Goal: Book appointment/travel/reservation

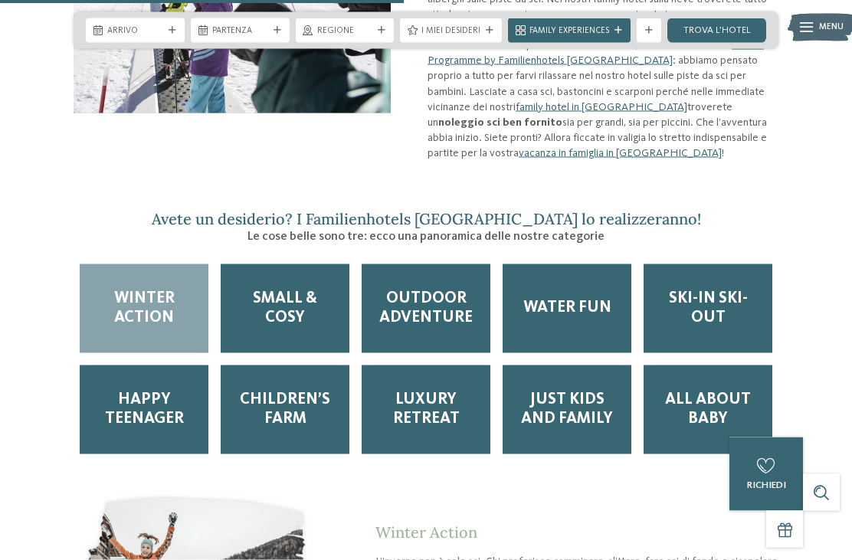
scroll to position [1472, 0]
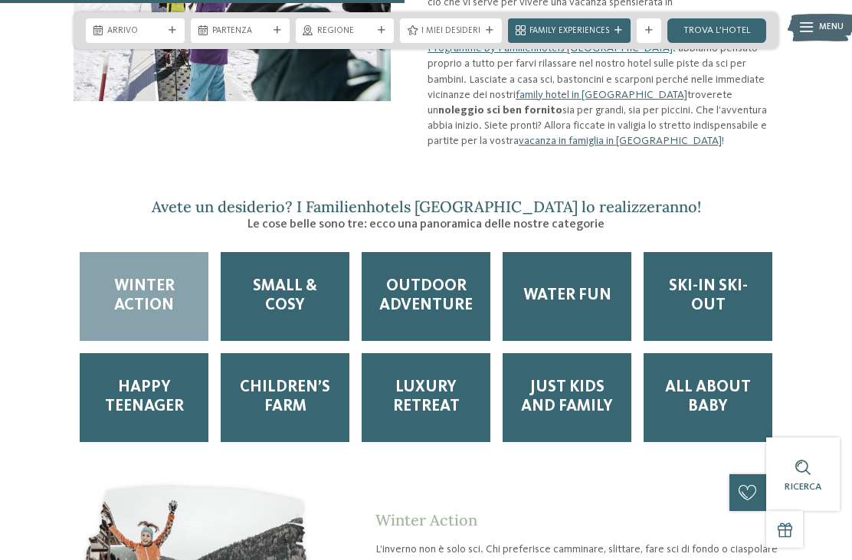
click at [708, 277] on span "Ski-in ski-out" at bounding box center [708, 296] width 104 height 38
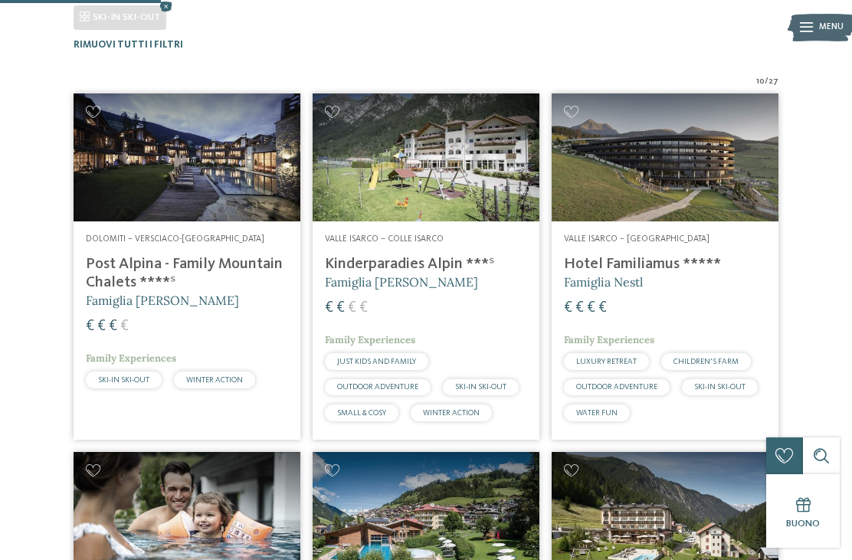
click at [117, 261] on h4 "Post Alpina - Family Mountain Chalets ****ˢ" at bounding box center [187, 273] width 202 height 37
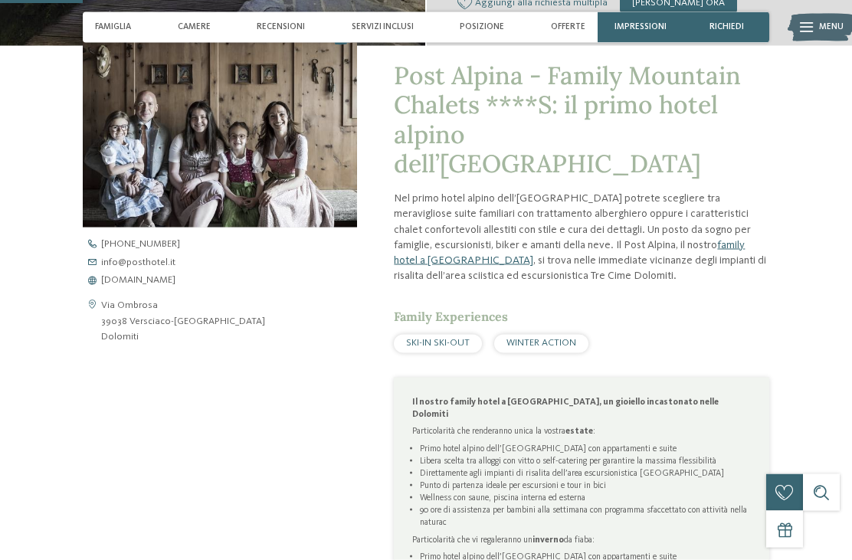
scroll to position [418, 0]
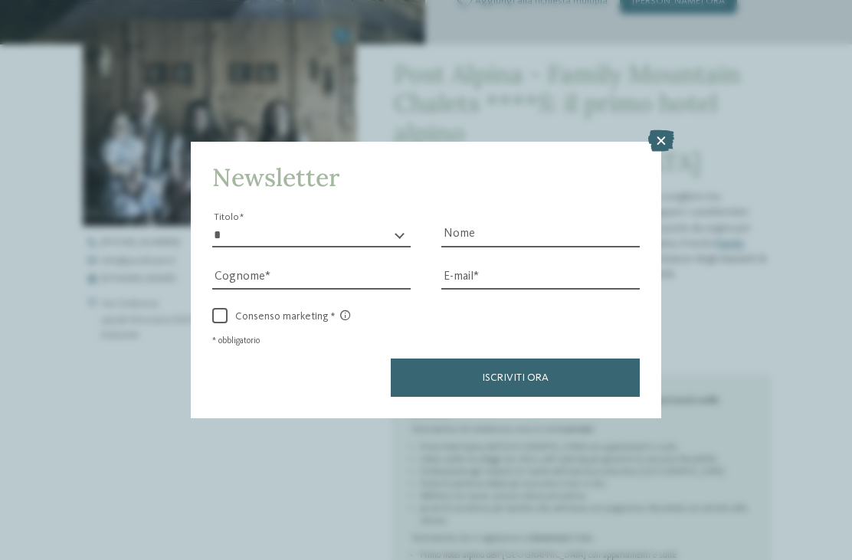
click at [676, 131] on div "Newsletter * ****** ******* ******** ****** Titolo Nome Cognome Fax" at bounding box center [426, 280] width 852 height 560
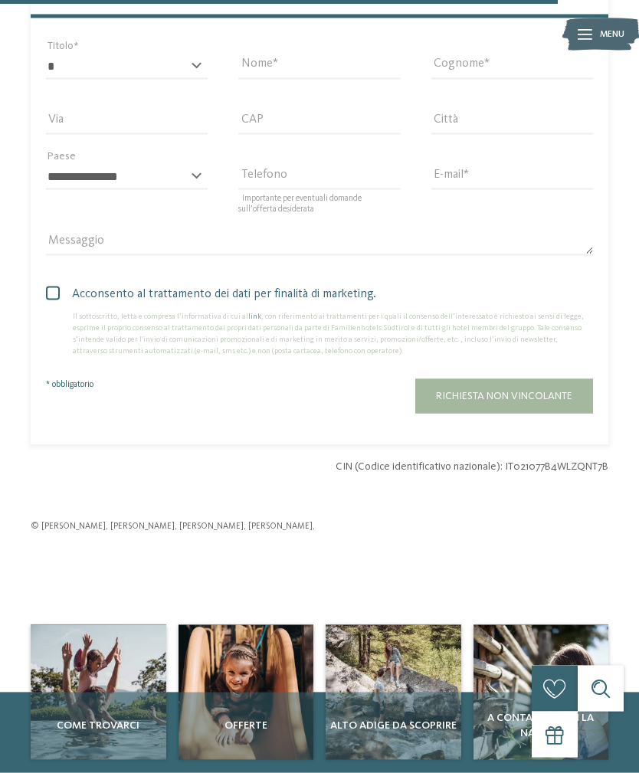
scroll to position [4817, 0]
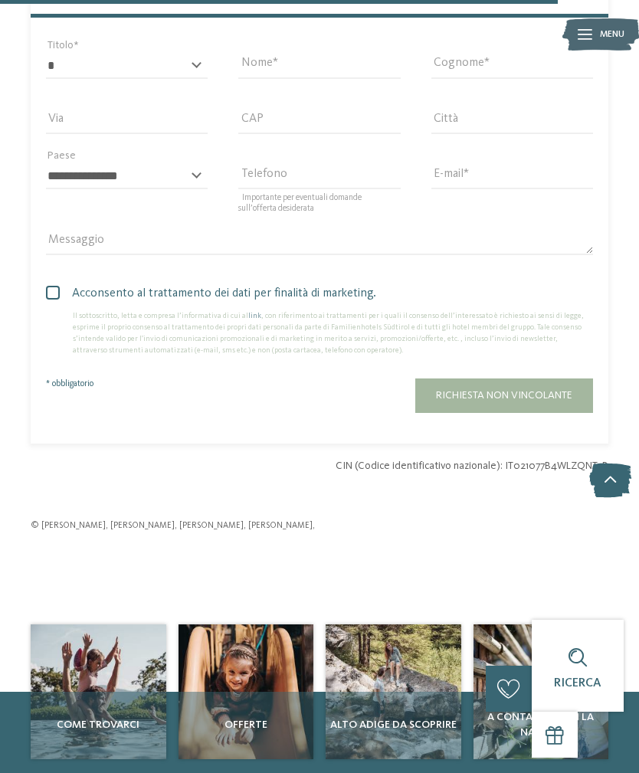
click at [241, 559] on span "Offerte" at bounding box center [246, 725] width 128 height 15
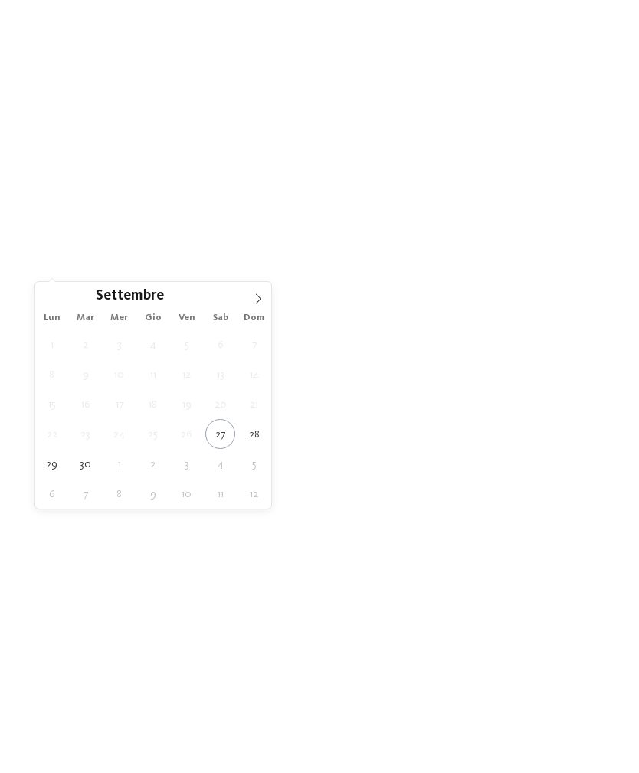
click at [254, 297] on icon at bounding box center [258, 299] width 11 height 11
click at [251, 296] on span at bounding box center [258, 295] width 26 height 26
click at [254, 300] on icon at bounding box center [258, 299] width 11 height 11
type div "05.12.2025"
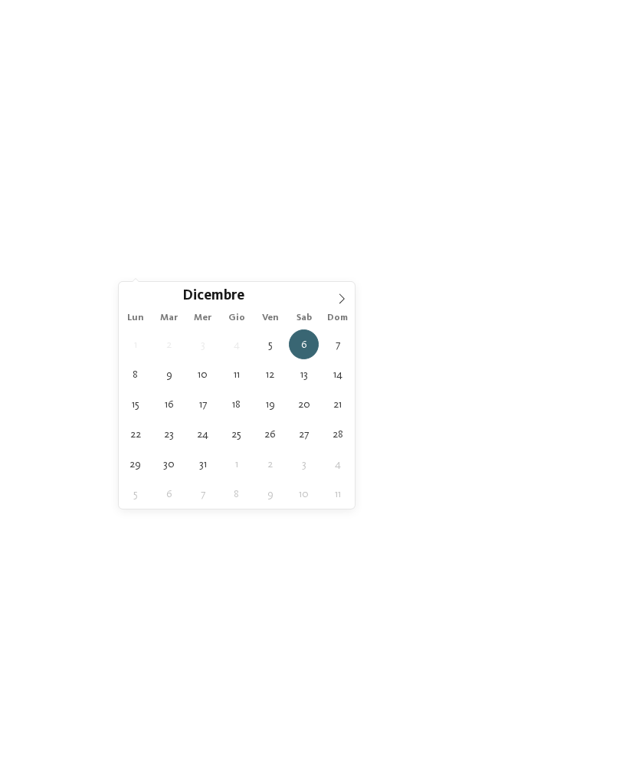
type div "09.12.2025"
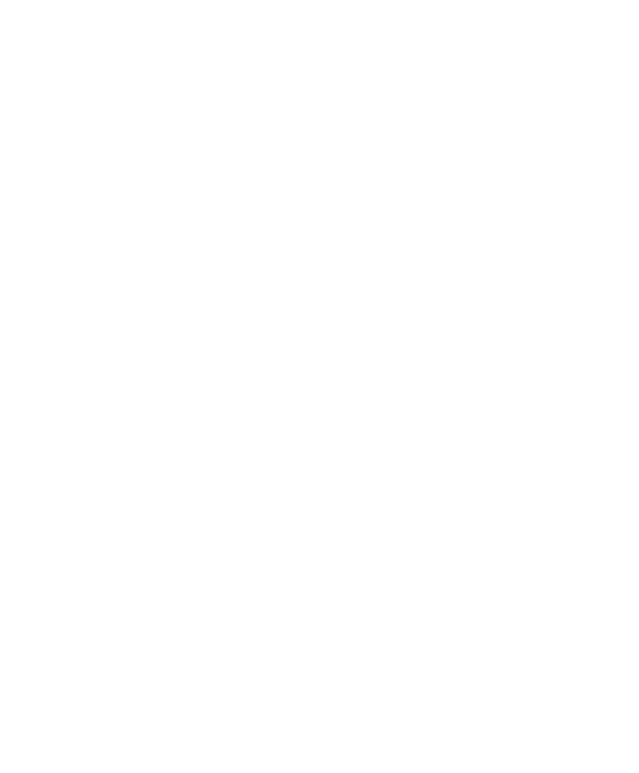
click at [113, 266] on div "05.12.2025" at bounding box center [74, 267] width 79 height 27
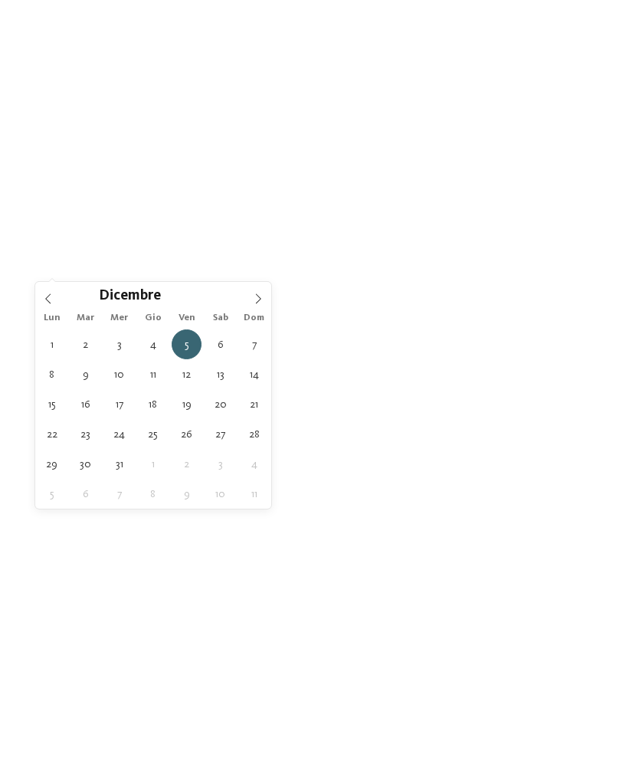
type div "[DATE]"
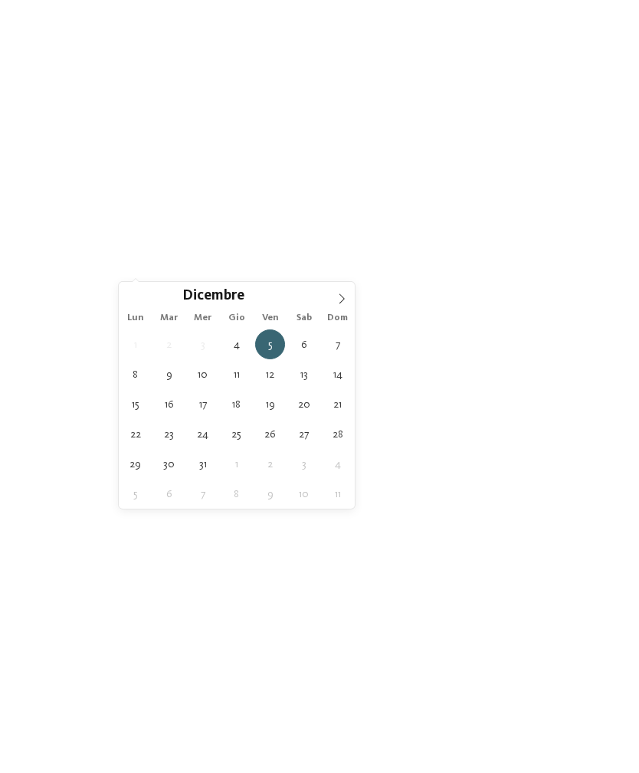
type div "[DATE]"
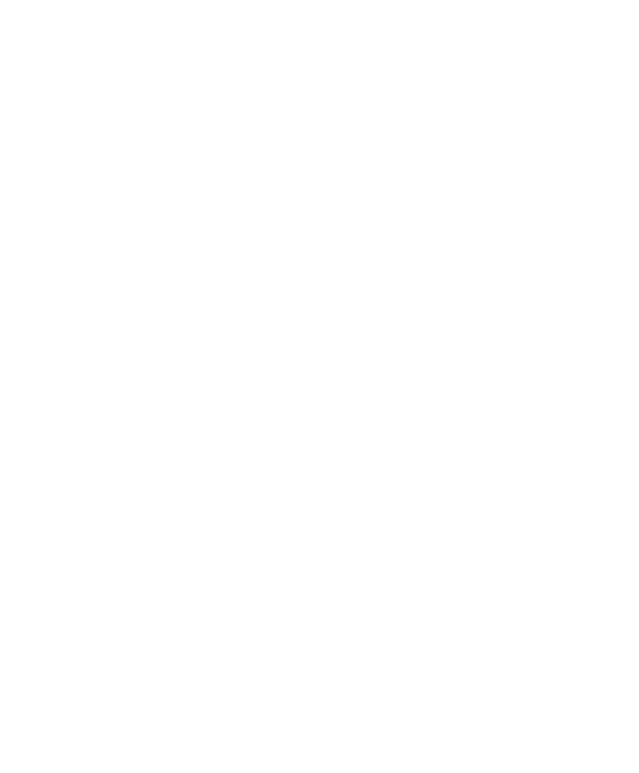
click at [91, 257] on div "[DATE]" at bounding box center [74, 267] width 79 height 27
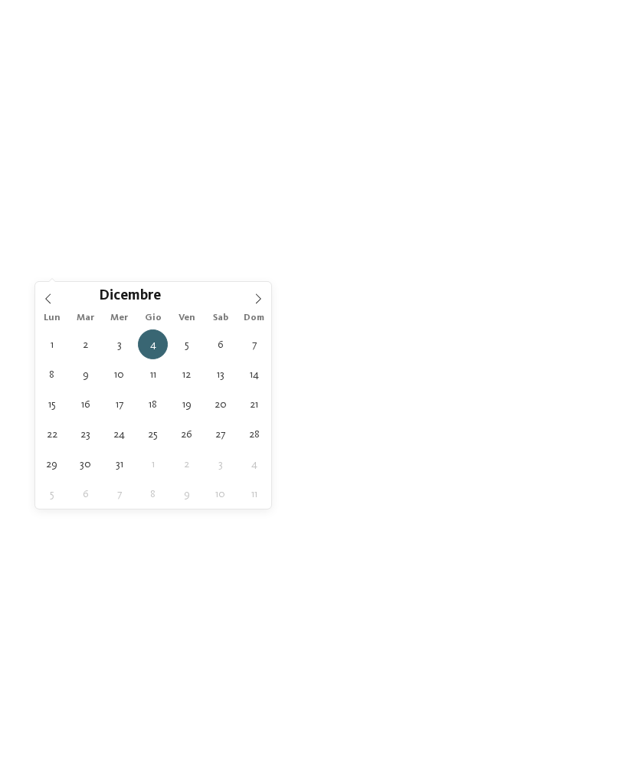
type div "08.12.2025"
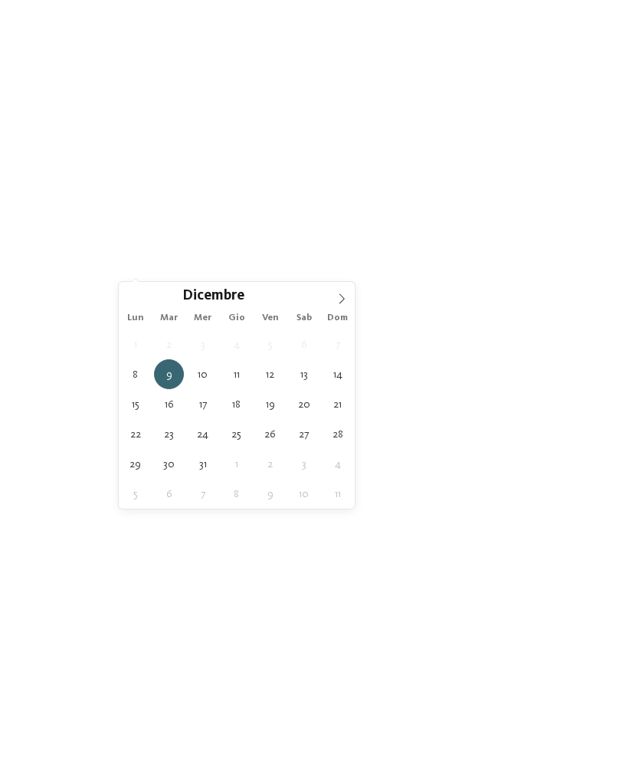
type div "09.12.2025"
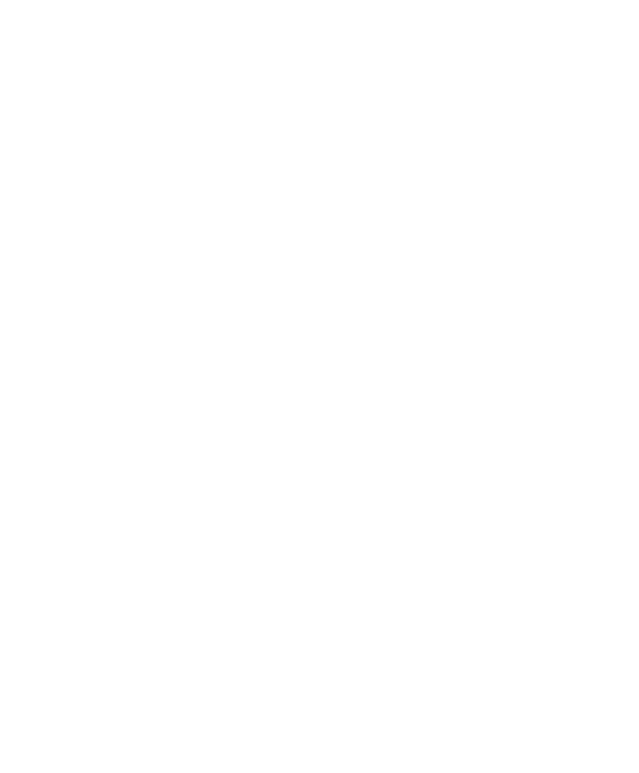
click at [67, 264] on span "08.12.2025" at bounding box center [74, 269] width 41 height 11
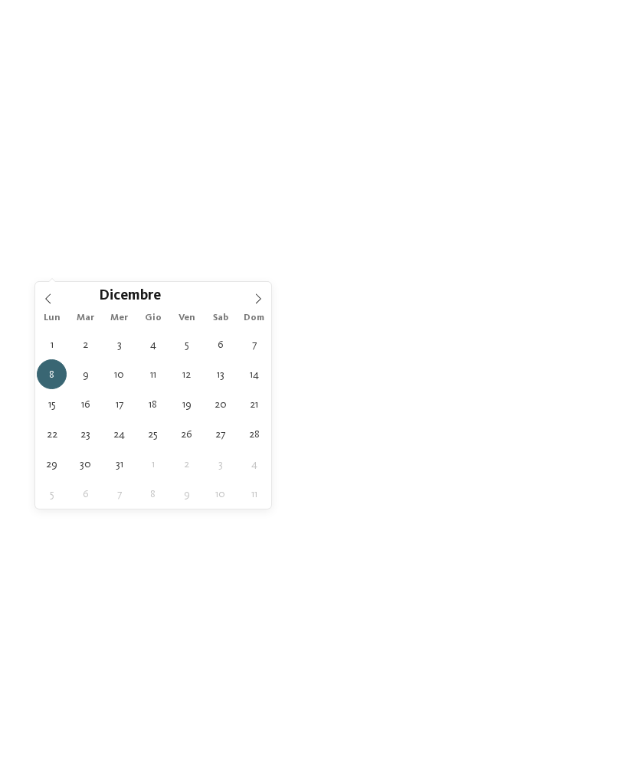
type div "[DATE]"
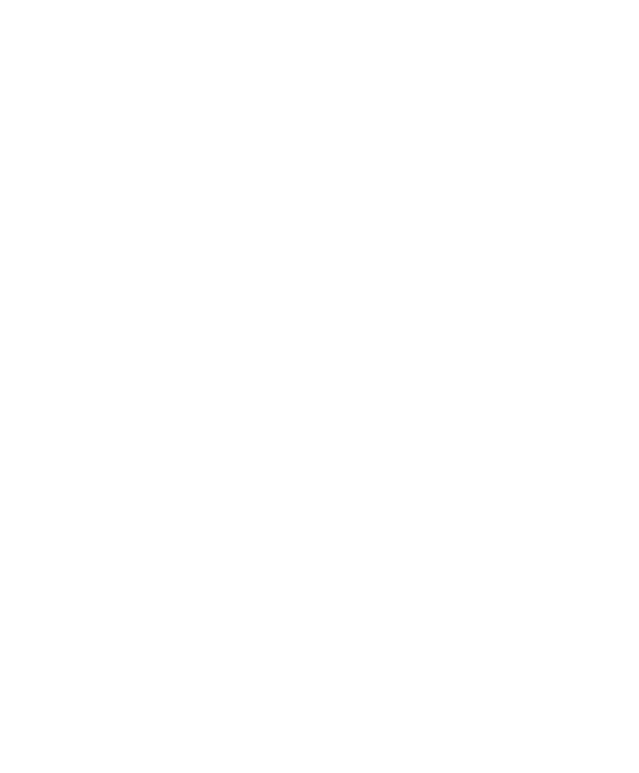
click at [172, 268] on span "08.12.2025" at bounding box center [158, 269] width 41 height 11
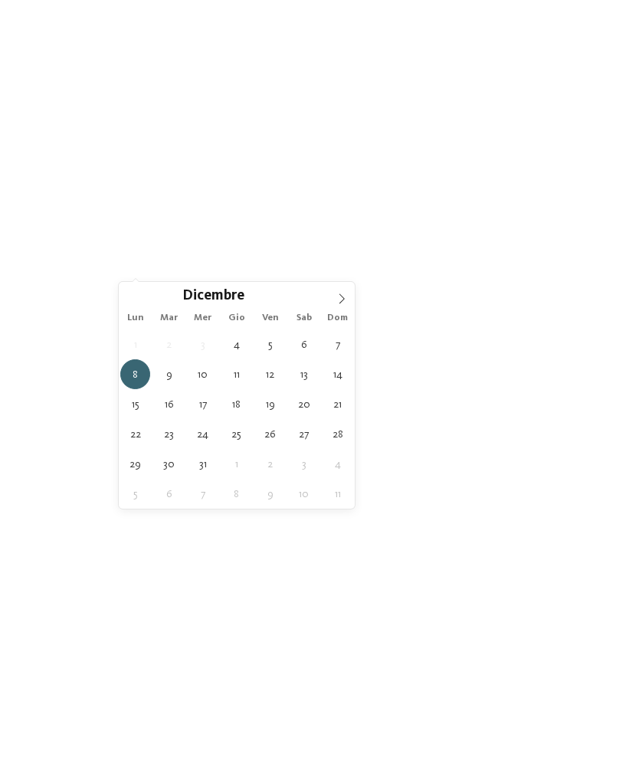
type div "09.12.2025"
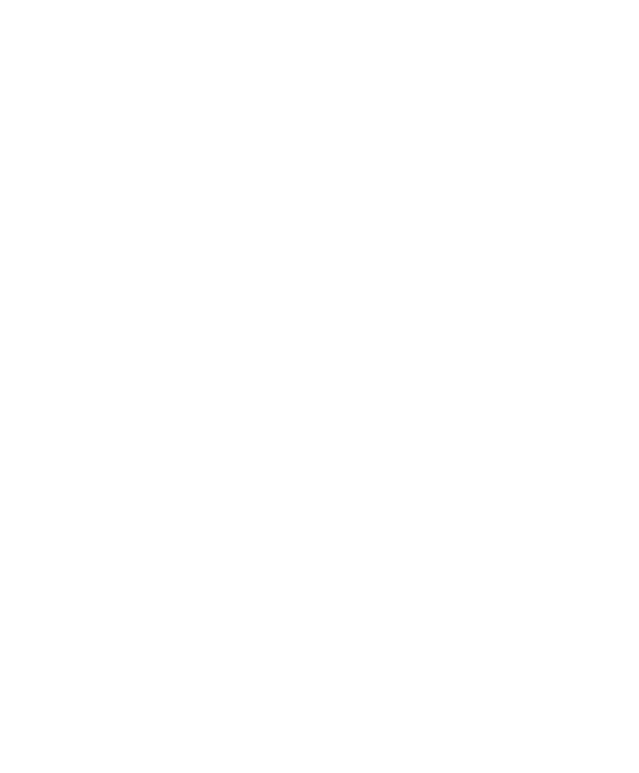
click at [567, 275] on div "filtra" at bounding box center [564, 267] width 79 height 27
click at [81, 391] on link "[PERSON_NAME] ora" at bounding box center [108, 402] width 124 height 31
click at [612, 758] on div "Buono" at bounding box center [578, 712] width 92 height 92
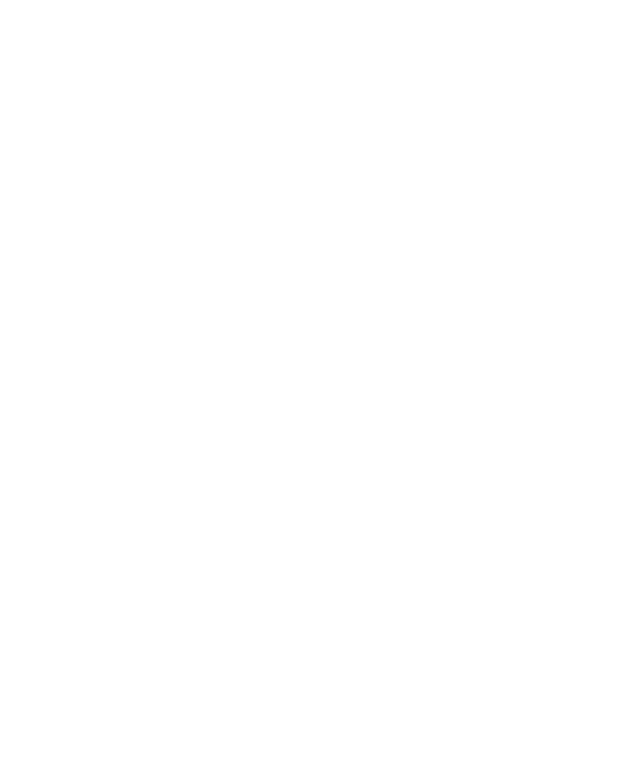
scroll to position [362, 0]
click at [378, 578] on span "WINTER ACTION" at bounding box center [408, 582] width 60 height 8
click at [389, 578] on span "WINTER ACTION" at bounding box center [408, 582] width 60 height 8
click at [609, 295] on icon at bounding box center [606, 312] width 42 height 34
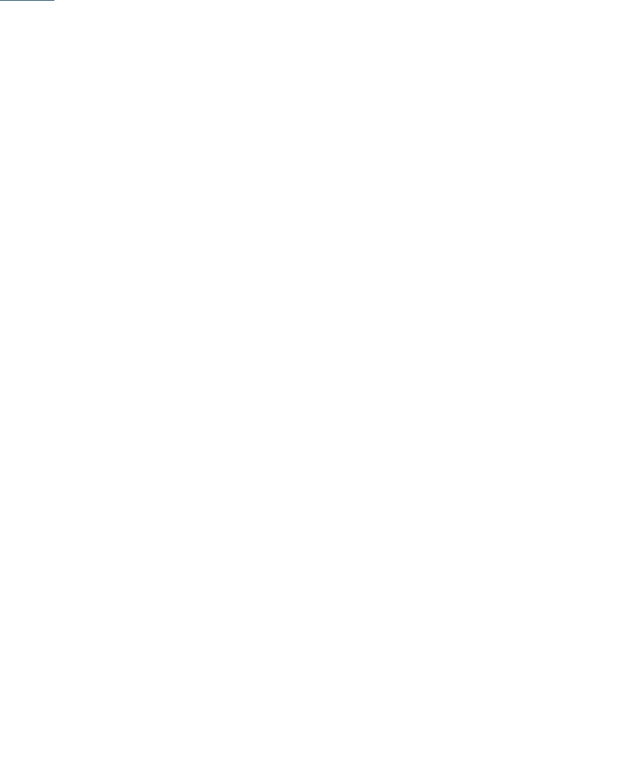
scroll to position [0, 0]
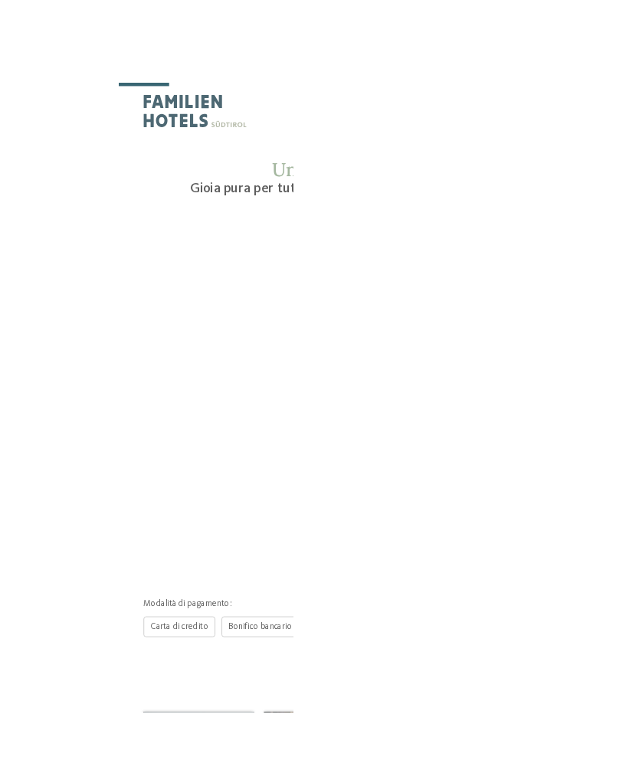
scroll to position [8, 0]
